Goal: Transaction & Acquisition: Download file/media

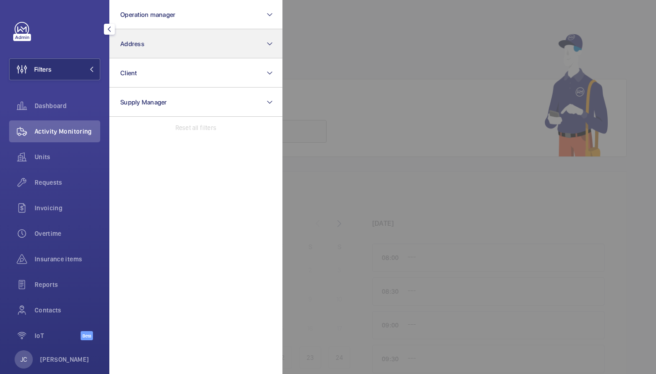
click at [139, 38] on button "Address" at bounding box center [195, 43] width 173 height 29
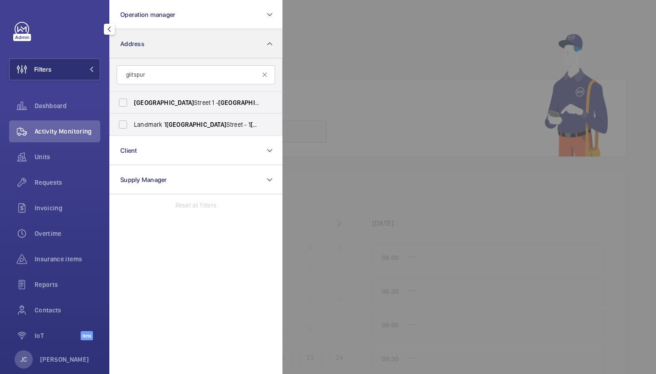
type input "gilt spur"
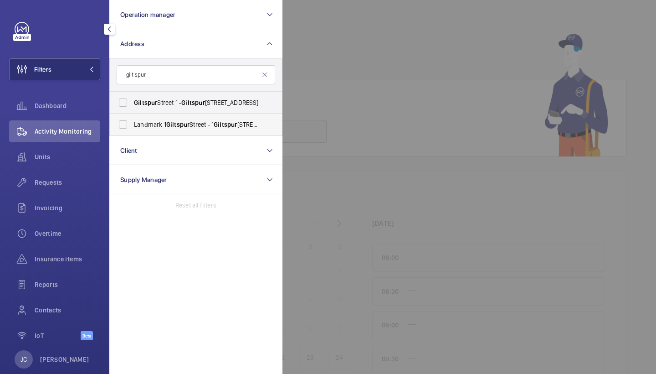
drag, startPoint x: 139, startPoint y: 38, endPoint x: 194, endPoint y: 126, distance: 103.8
click at [194, 126] on span "Landmark 1 Gilt spur Street - 1 Gilt spur Street, LONDON EC1A 9DD" at bounding box center [196, 124] width 125 height 9
click at [132, 126] on input "Landmark 1 Gilt spur Street - 1 Gilt spur Street, LONDON EC1A 9DD" at bounding box center [123, 124] width 18 height 18
checkbox input "true"
click at [72, 135] on span "Activity Monitoring" at bounding box center [68, 131] width 66 height 9
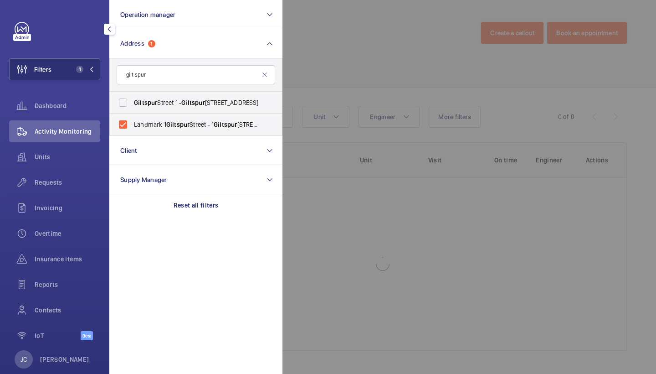
click at [371, 63] on div at bounding box center [611, 187] width 656 height 374
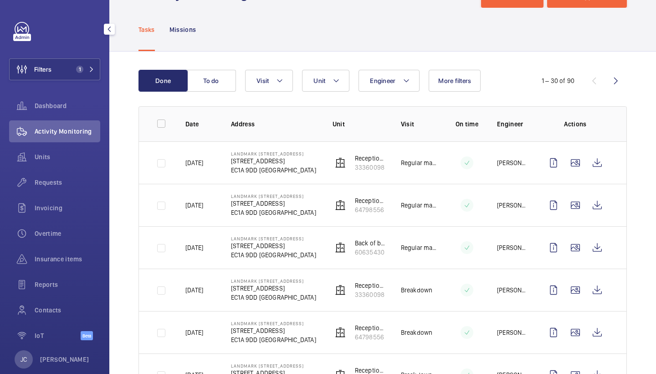
scroll to position [38, 0]
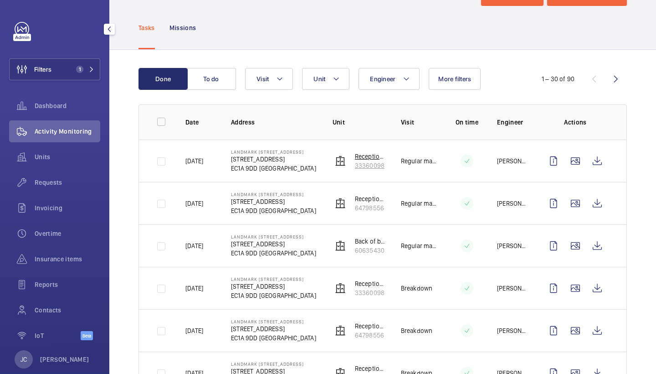
click at [366, 165] on p "33360098" at bounding box center [370, 165] width 31 height 9
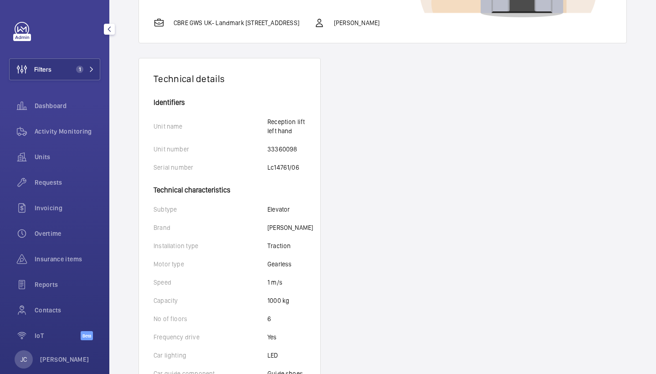
scroll to position [113, 0]
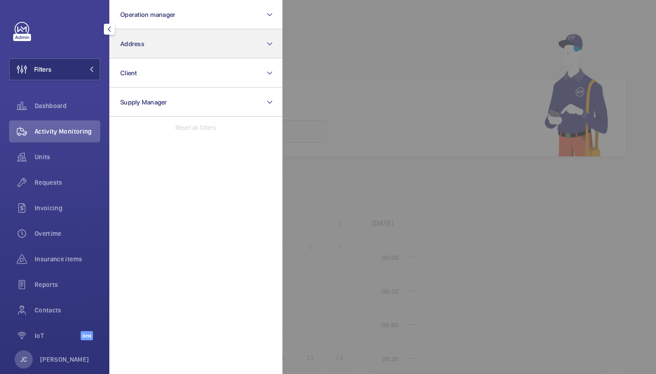
drag, startPoint x: 0, startPoint y: 0, endPoint x: 158, endPoint y: 37, distance: 162.4
click at [158, 37] on button "Address" at bounding box center [195, 43] width 173 height 29
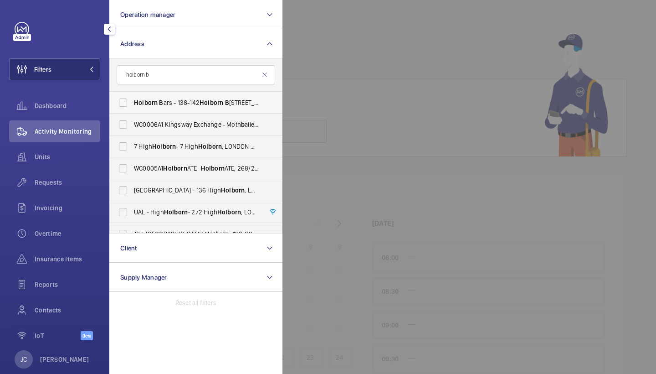
type input "holborn b"
click at [180, 99] on span "Holborn B ars - [STREET_ADDRESS][DATE]" at bounding box center [196, 102] width 125 height 9
click at [132, 99] on input "Holborn B ars - [STREET_ADDRESS][DATE]" at bounding box center [123, 102] width 18 height 18
checkbox input "true"
click at [82, 138] on div "Activity Monitoring" at bounding box center [54, 131] width 91 height 22
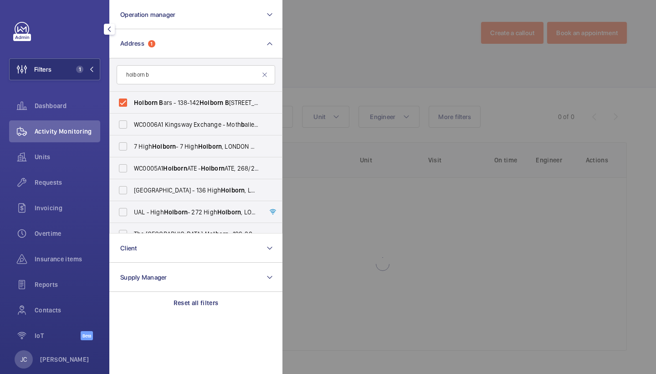
click at [287, 58] on div at bounding box center [611, 187] width 656 height 374
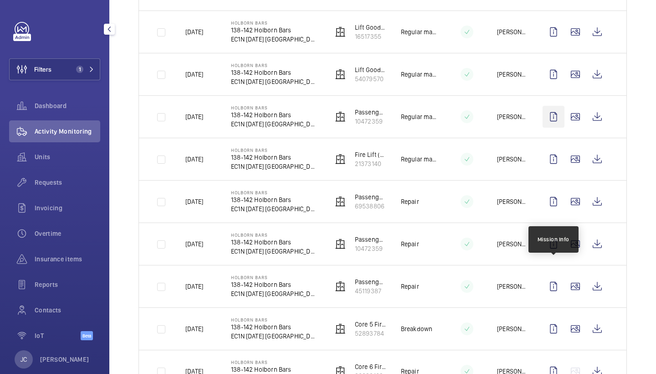
scroll to position [507, 0]
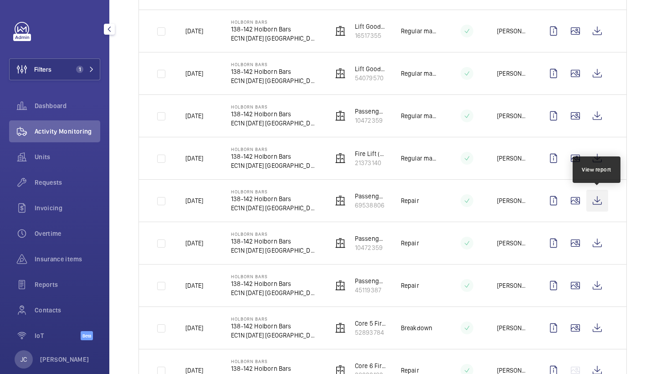
click at [591, 198] on wm-front-icon-button at bounding box center [597, 201] width 22 height 22
